Goal: Task Accomplishment & Management: Complete application form

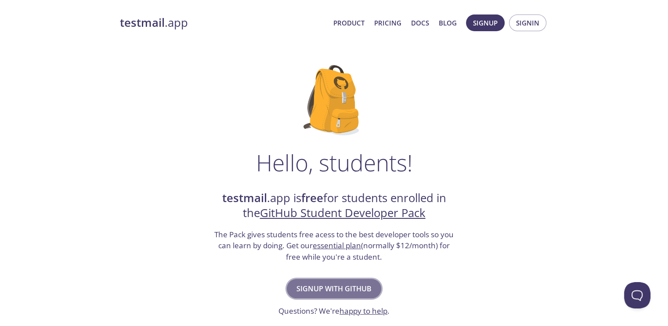
click at [346, 290] on span "Signup with GitHub" at bounding box center [333, 288] width 75 height 12
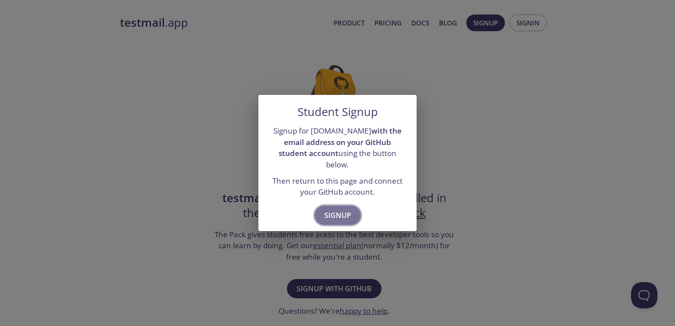
click at [336, 209] on span "Signup" at bounding box center [337, 215] width 27 height 12
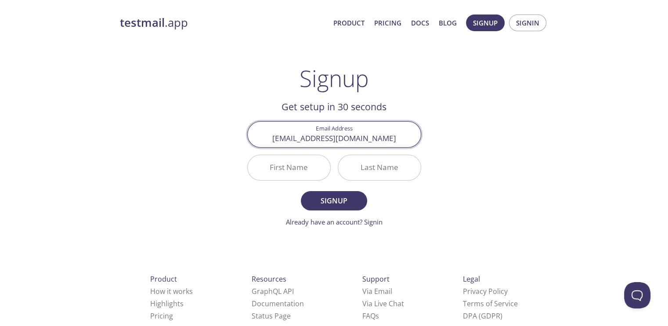
type input "[EMAIL_ADDRESS][DOMAIN_NAME]"
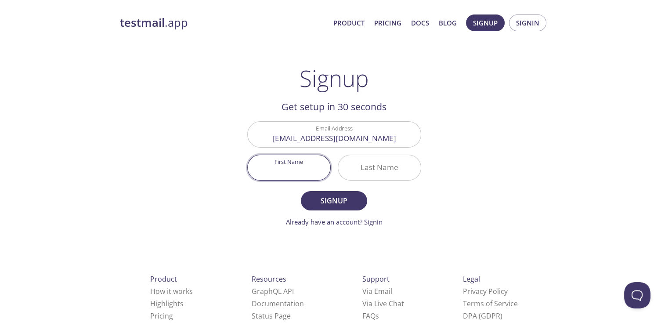
click at [293, 167] on input "First Name" at bounding box center [289, 167] width 83 height 25
type input "A"
type input "[PERSON_NAME]"
click at [375, 177] on input "Last Name" at bounding box center [379, 167] width 83 height 25
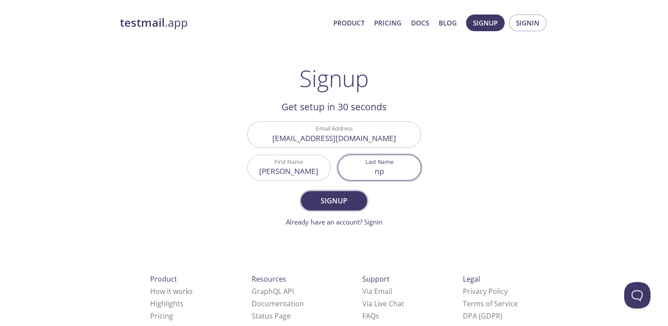
type input "np"
click at [338, 202] on span "Signup" at bounding box center [334, 201] width 47 height 12
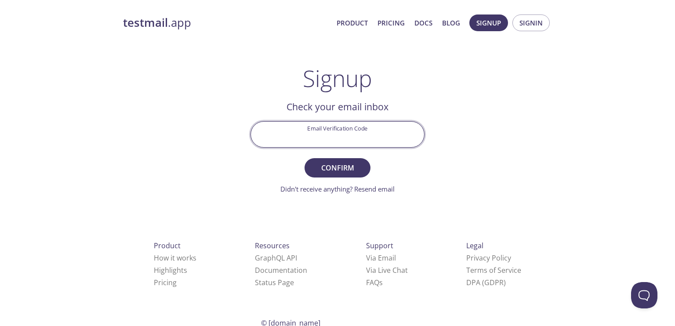
click at [327, 142] on input "Email Verification Code" at bounding box center [337, 134] width 173 height 25
paste input "FEFWQ5K"
type input "FEFWQ5K"
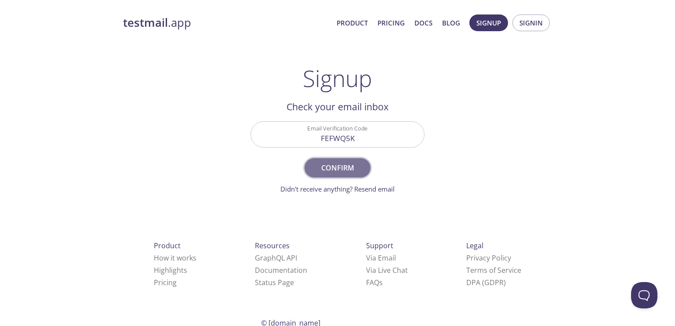
click at [344, 158] on button "Confirm" at bounding box center [337, 167] width 66 height 19
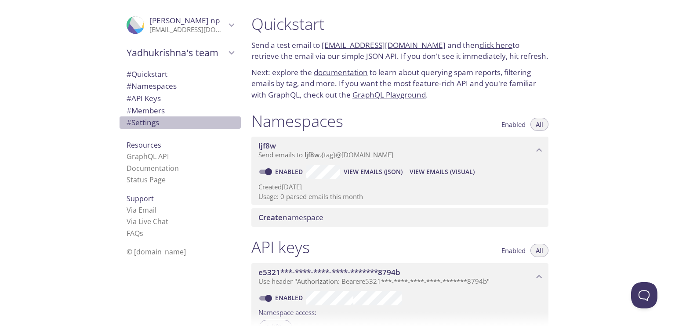
click at [141, 118] on span "# Settings" at bounding box center [142, 122] width 33 height 10
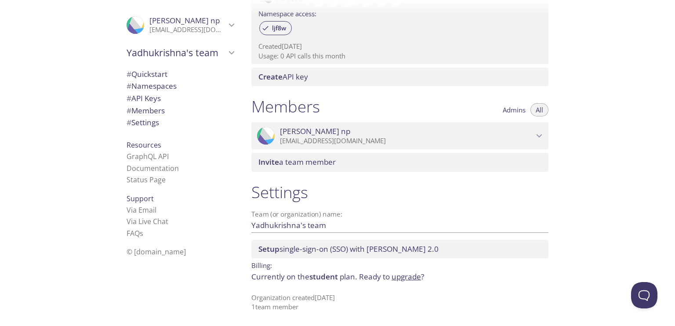
scroll to position [6, 0]
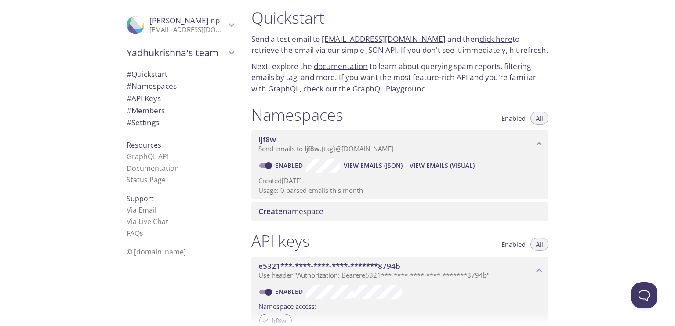
click at [486, 38] on link "click here" at bounding box center [495, 39] width 33 height 10
drag, startPoint x: 335, startPoint y: 26, endPoint x: 346, endPoint y: 42, distance: 19.3
click at [346, 42] on div "Quickstart Send a test email to [EMAIL_ADDRESS][DOMAIN_NAME] and then click her…" at bounding box center [399, 51] width 311 height 97
click at [342, 43] on link "[EMAIL_ADDRESS][DOMAIN_NAME]" at bounding box center [384, 39] width 124 height 10
click at [341, 36] on link "[EMAIL_ADDRESS][DOMAIN_NAME]" at bounding box center [384, 39] width 124 height 10
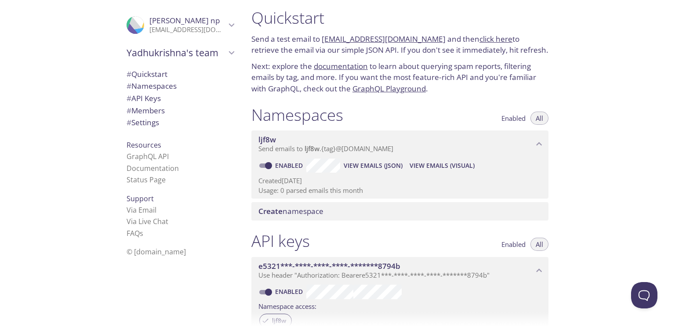
drag, startPoint x: 667, startPoint y: 125, endPoint x: 599, endPoint y: 113, distance: 69.1
click at [667, 125] on div "Quickstart Send a test email to [EMAIL_ADDRESS][DOMAIN_NAME] and then click her…" at bounding box center [459, 163] width 430 height 326
click at [479, 39] on link "click here" at bounding box center [495, 39] width 33 height 10
click at [399, 169] on span "View Emails (JSON)" at bounding box center [372, 165] width 59 height 11
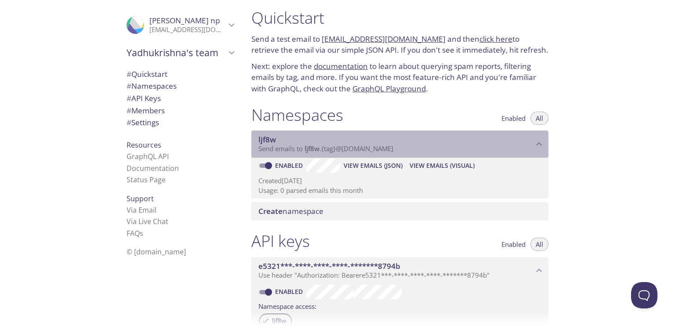
click at [437, 155] on div "ljf8w Send emails to ljf8w . {tag} @[DOMAIN_NAME]" at bounding box center [399, 143] width 297 height 27
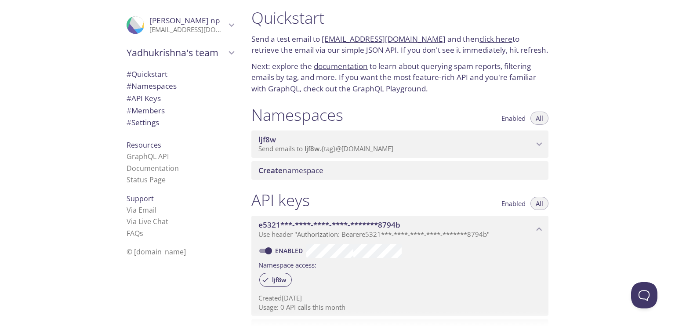
click at [437, 155] on div "ljf8w Send emails to ljf8w . {tag} @[DOMAIN_NAME]" at bounding box center [399, 143] width 297 height 27
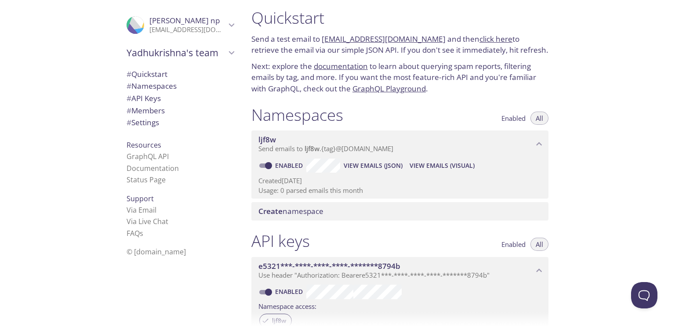
click at [437, 166] on span "View Emails (Visual)" at bounding box center [441, 165] width 65 height 11
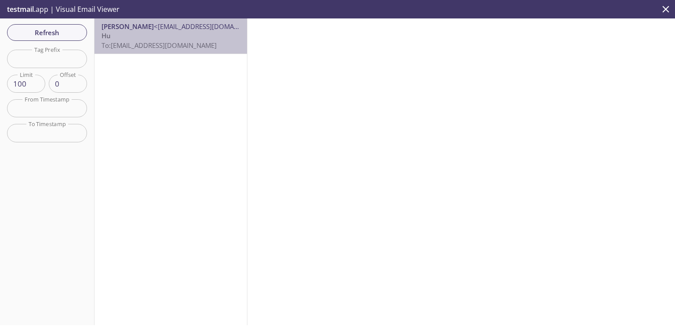
click at [188, 51] on div "[PERSON_NAME] <[EMAIL_ADDRESS][DOMAIN_NAME]> Hu To: [EMAIL_ADDRESS][DOMAIN_NAME]" at bounding box center [170, 35] width 152 height 35
